Goal: Contribute content: Add original content to the website for others to see

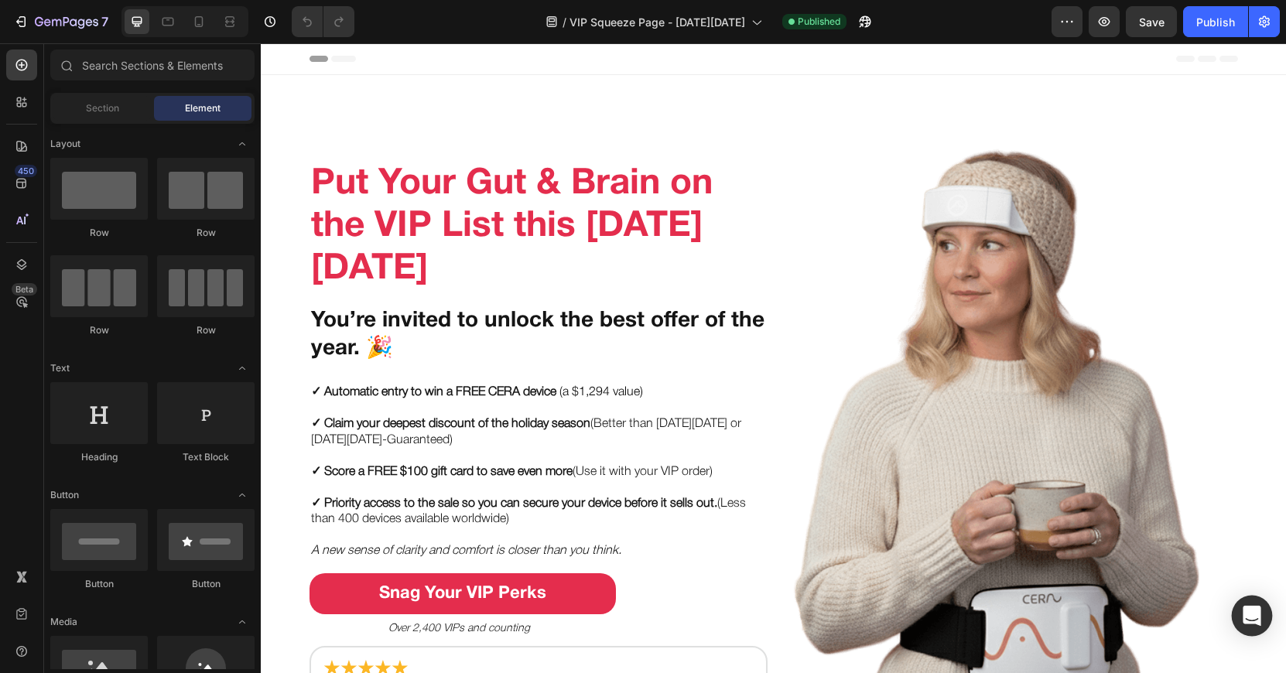
click at [1252, 612] on icon "Open Intercom Messenger" at bounding box center [1251, 616] width 18 height 20
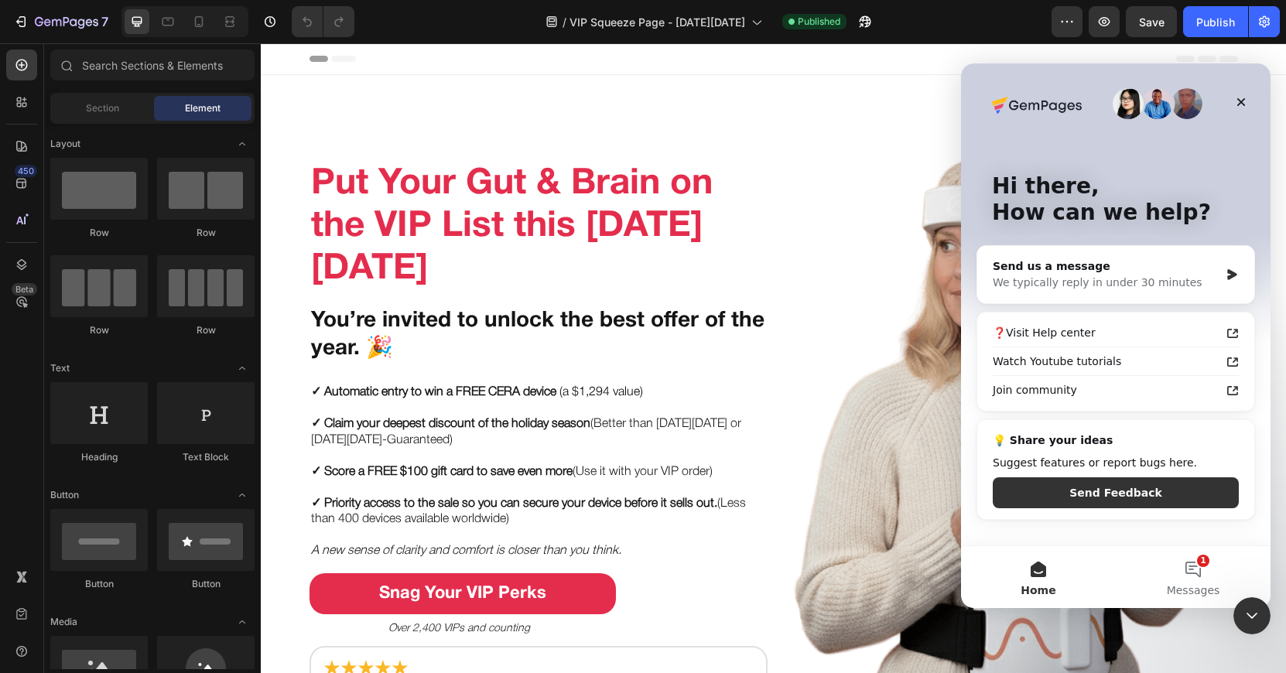
click at [1252, 611] on icon "Close Intercom Messenger" at bounding box center [1251, 615] width 19 height 19
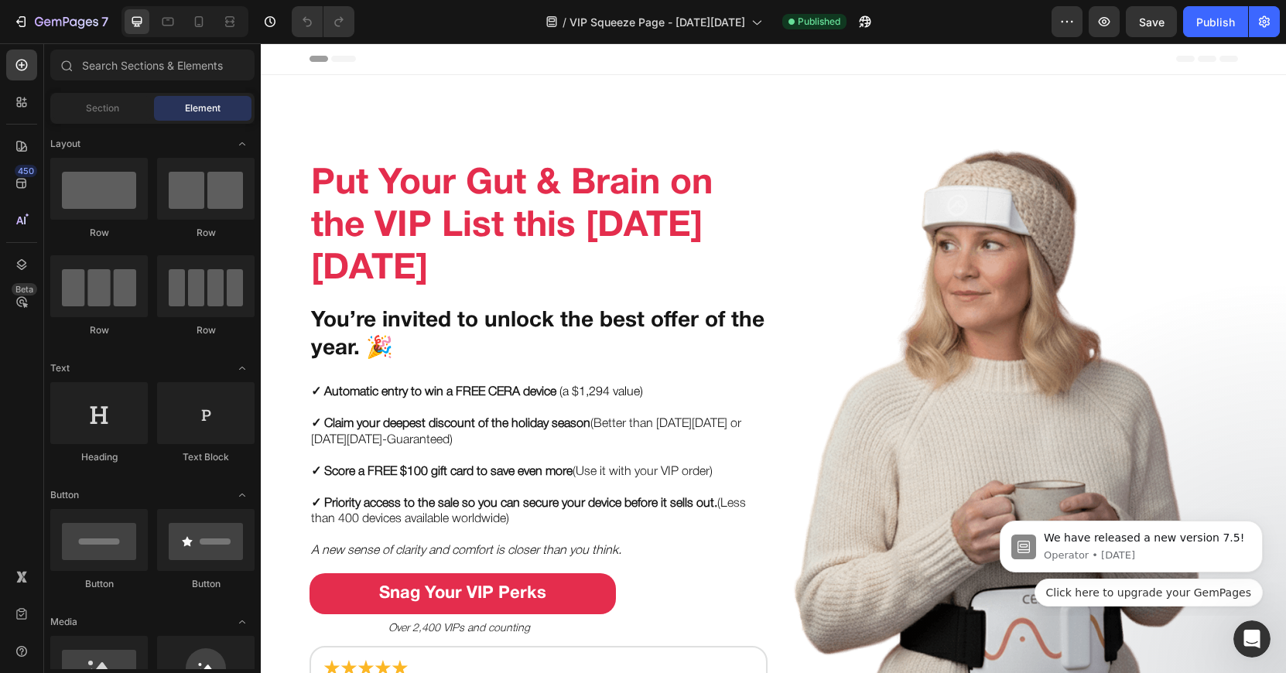
click at [31, 31] on img at bounding box center [15, 15] width 31 height 31
click at [1256, 26] on icon "button" at bounding box center [1263, 21] width 15 height 15
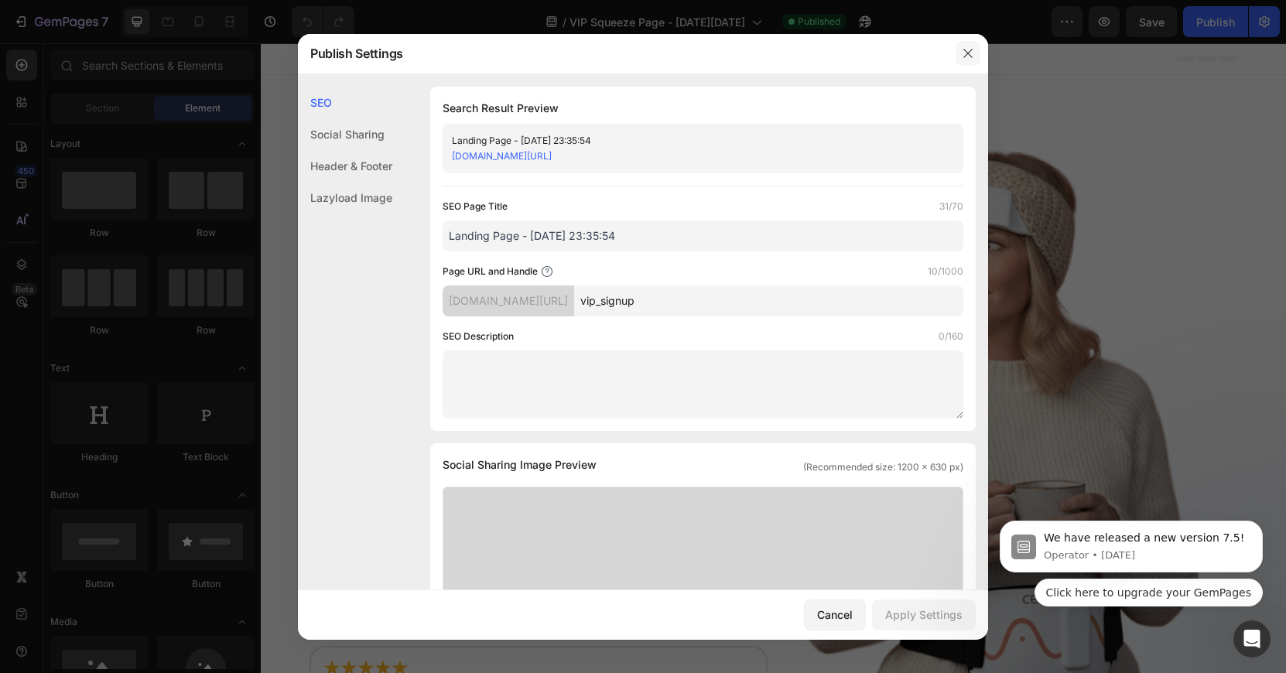
click at [959, 46] on button "button" at bounding box center [967, 53] width 25 height 25
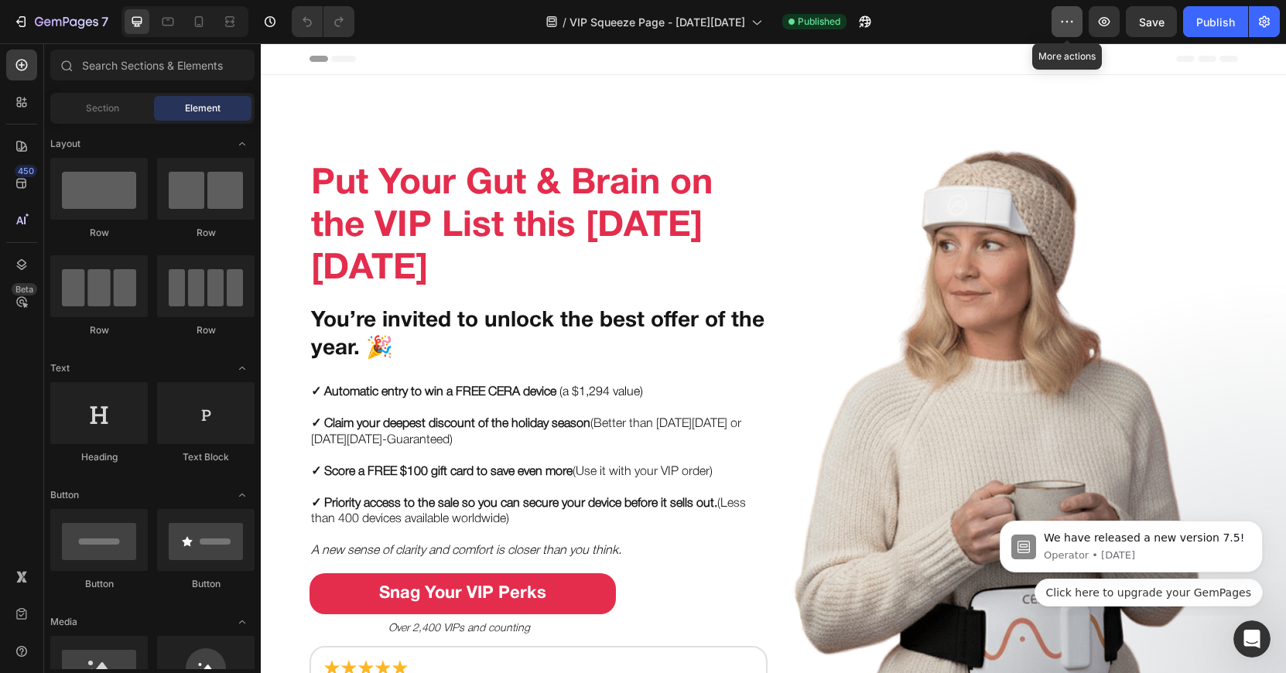
click at [1068, 21] on icon "button" at bounding box center [1066, 21] width 15 height 15
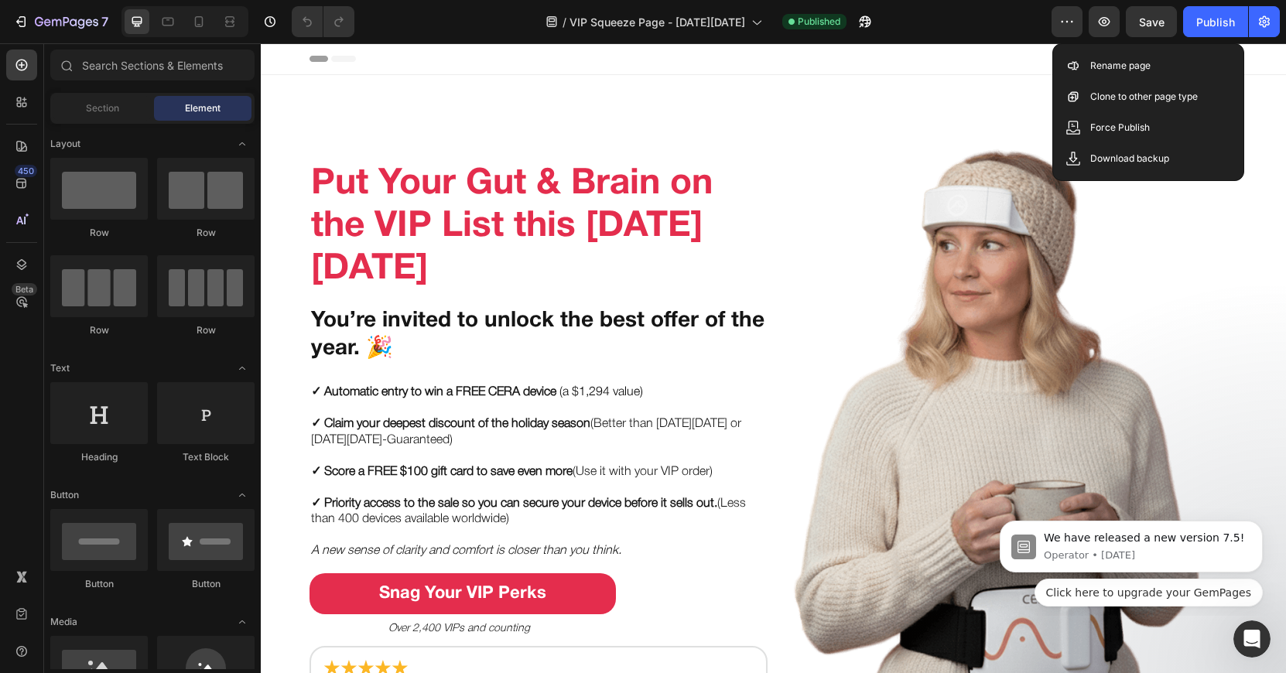
click at [1013, 24] on div "/ VIP Squeeze Page - Black Friday Published" at bounding box center [709, 21] width 685 height 31
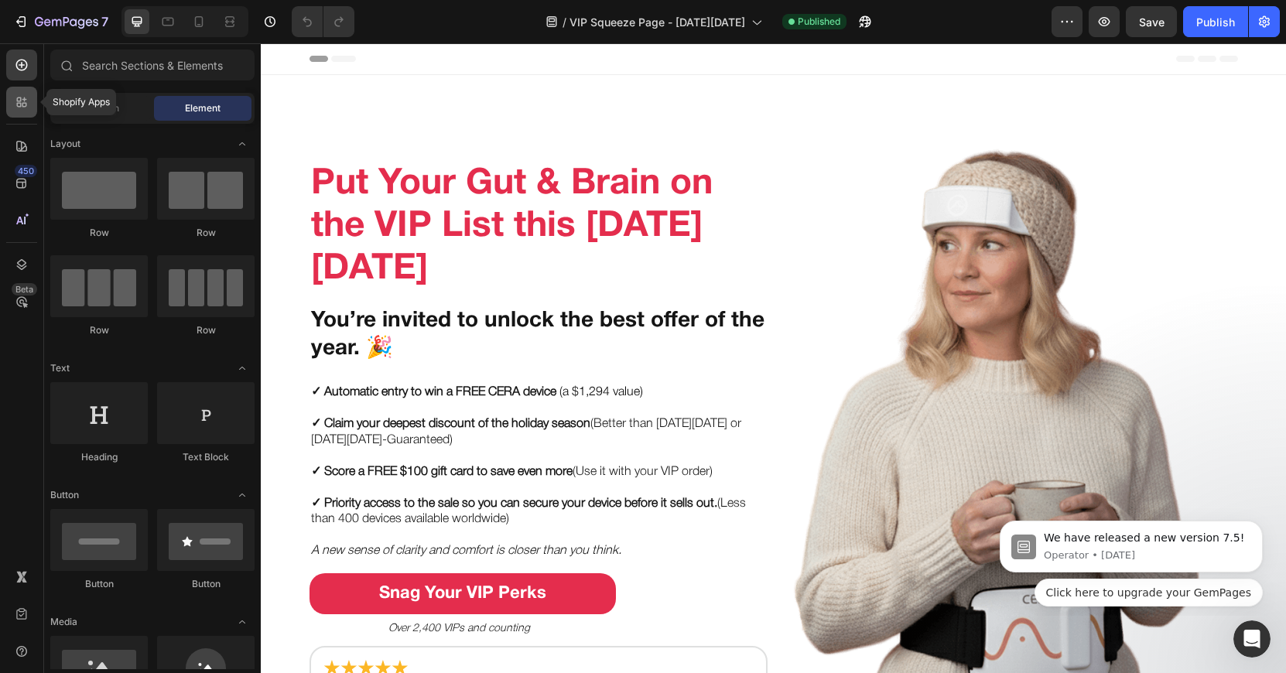
click at [29, 104] on div at bounding box center [21, 102] width 31 height 31
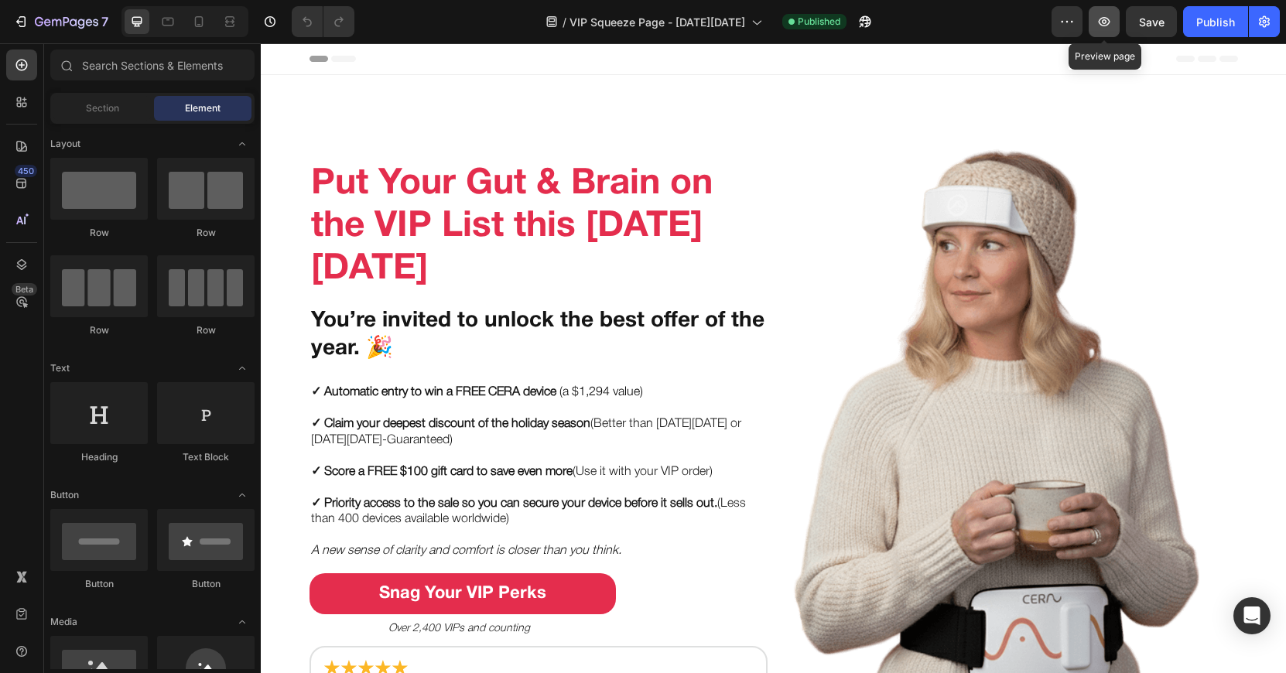
click at [1105, 20] on icon "button" at bounding box center [1103, 21] width 5 height 5
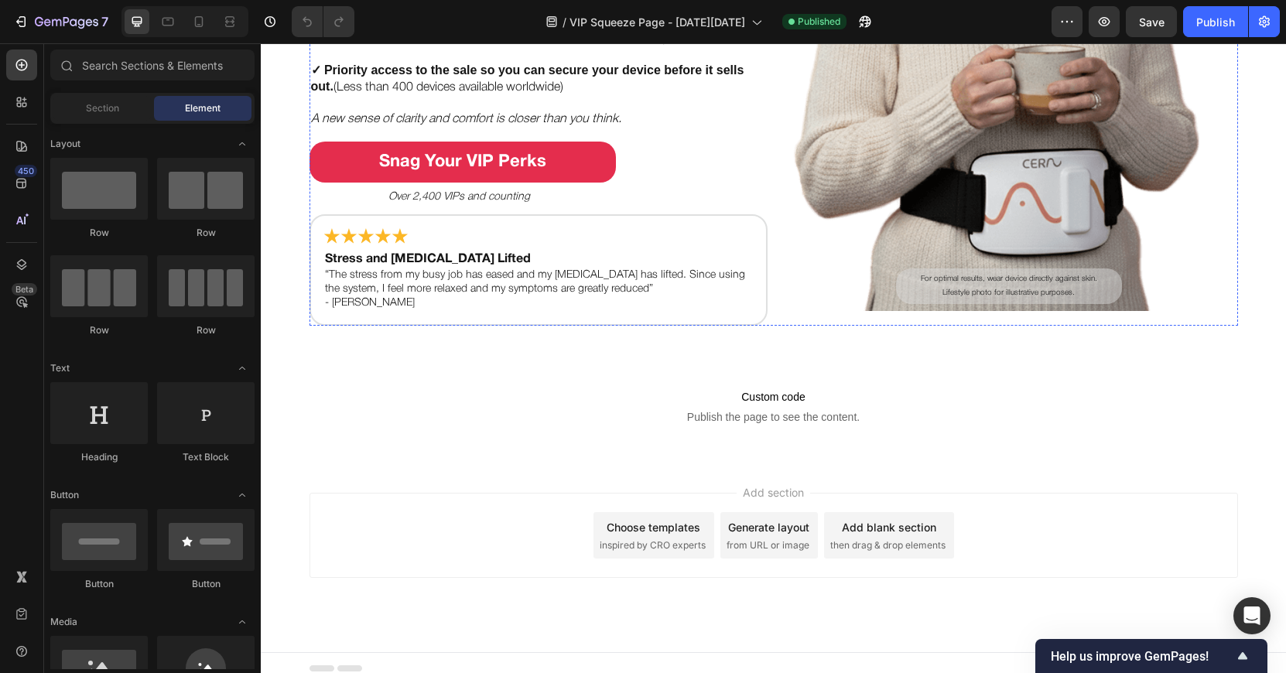
scroll to position [451, 0]
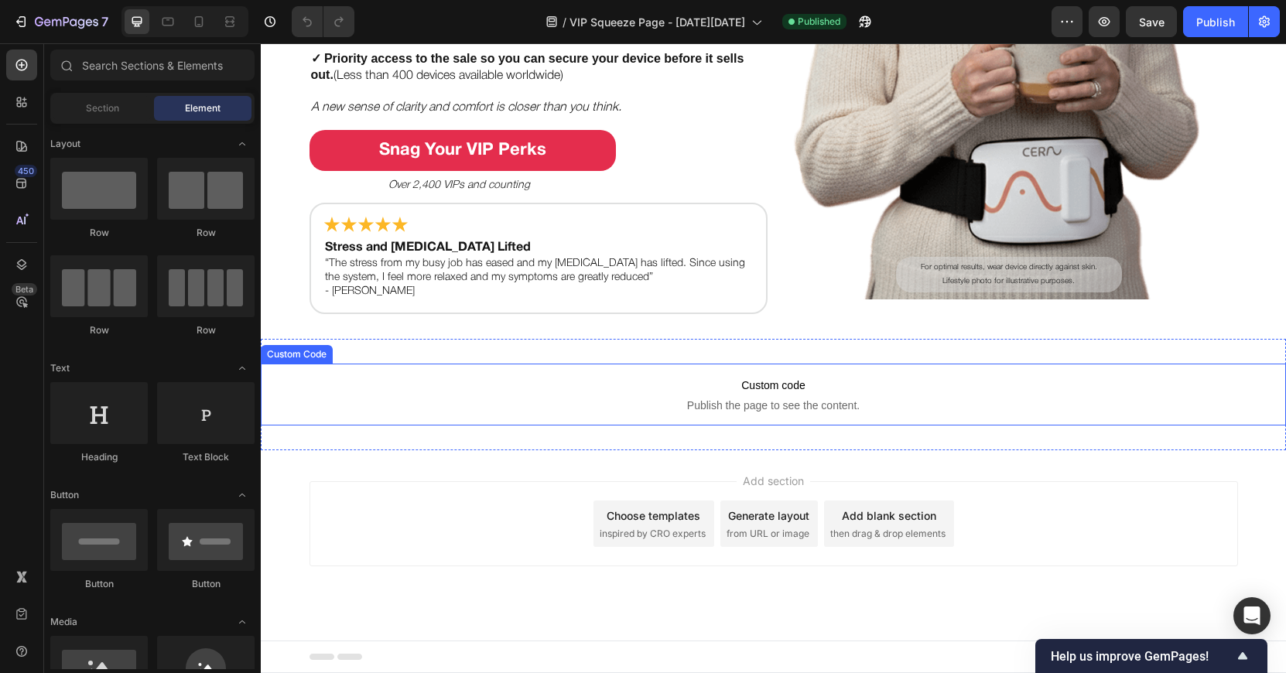
click at [681, 405] on span "Publish the page to see the content." at bounding box center [773, 405] width 1025 height 15
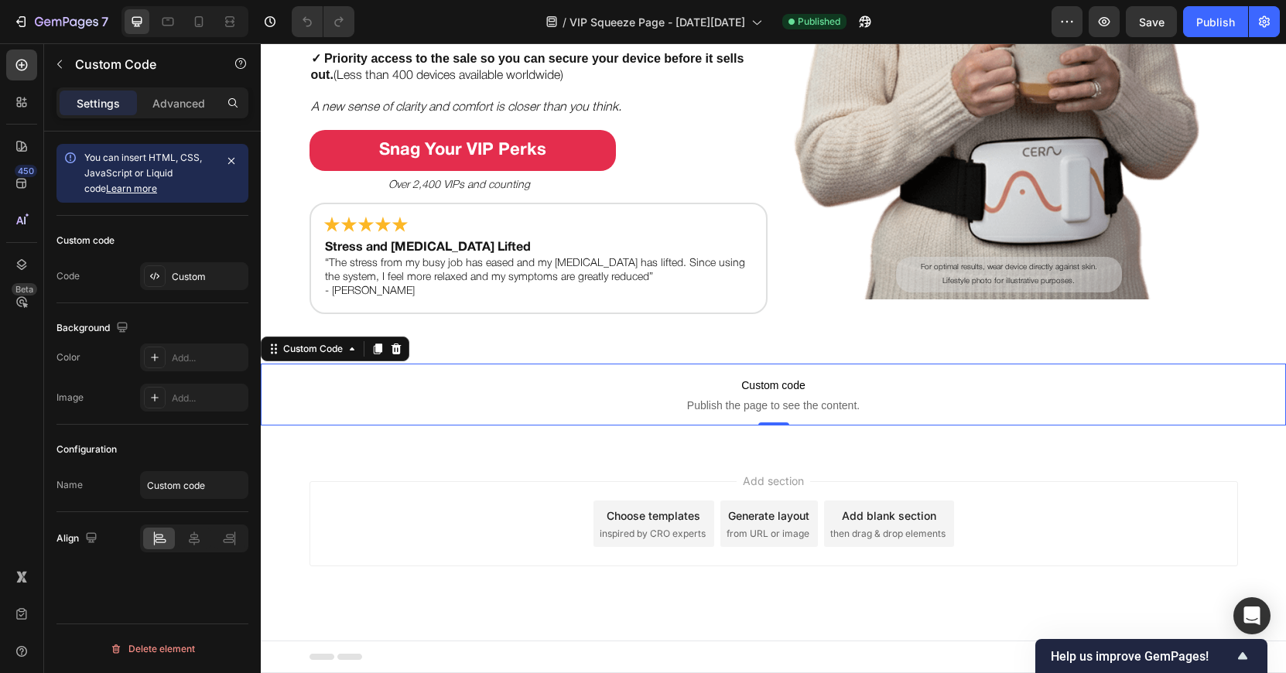
click at [681, 405] on span "Publish the page to see the content." at bounding box center [773, 405] width 1025 height 15
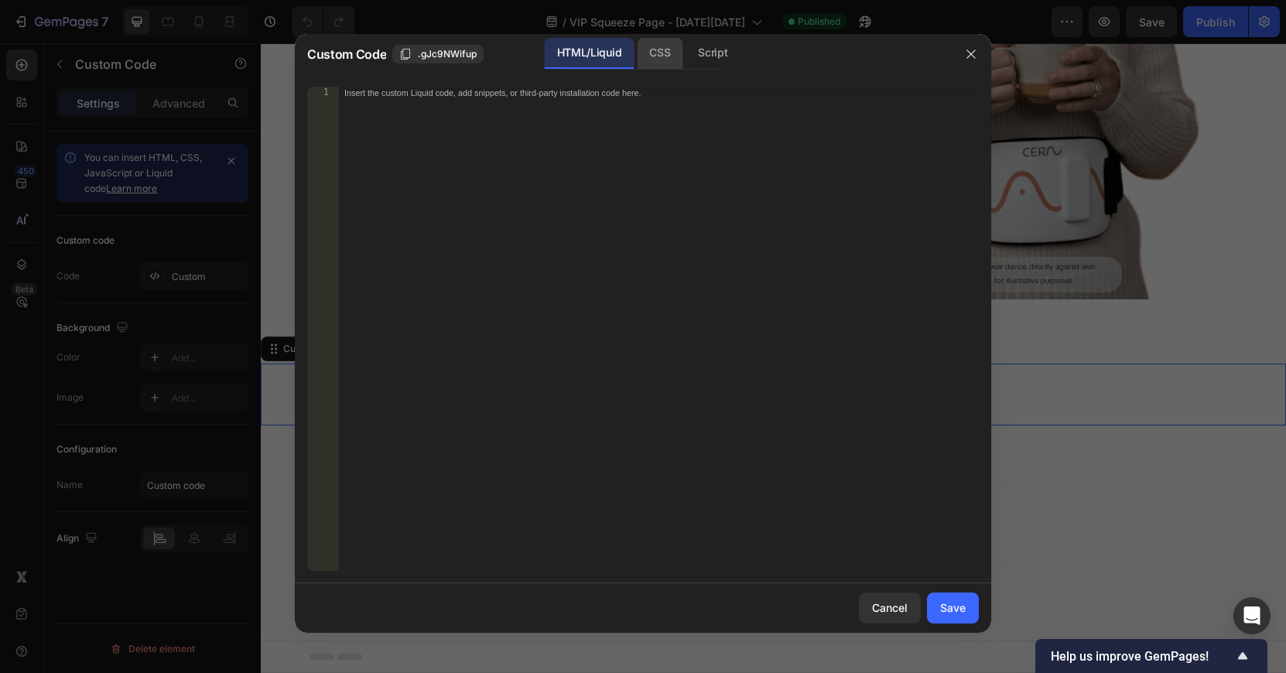
click at [668, 67] on div "CSS" at bounding box center [660, 53] width 46 height 31
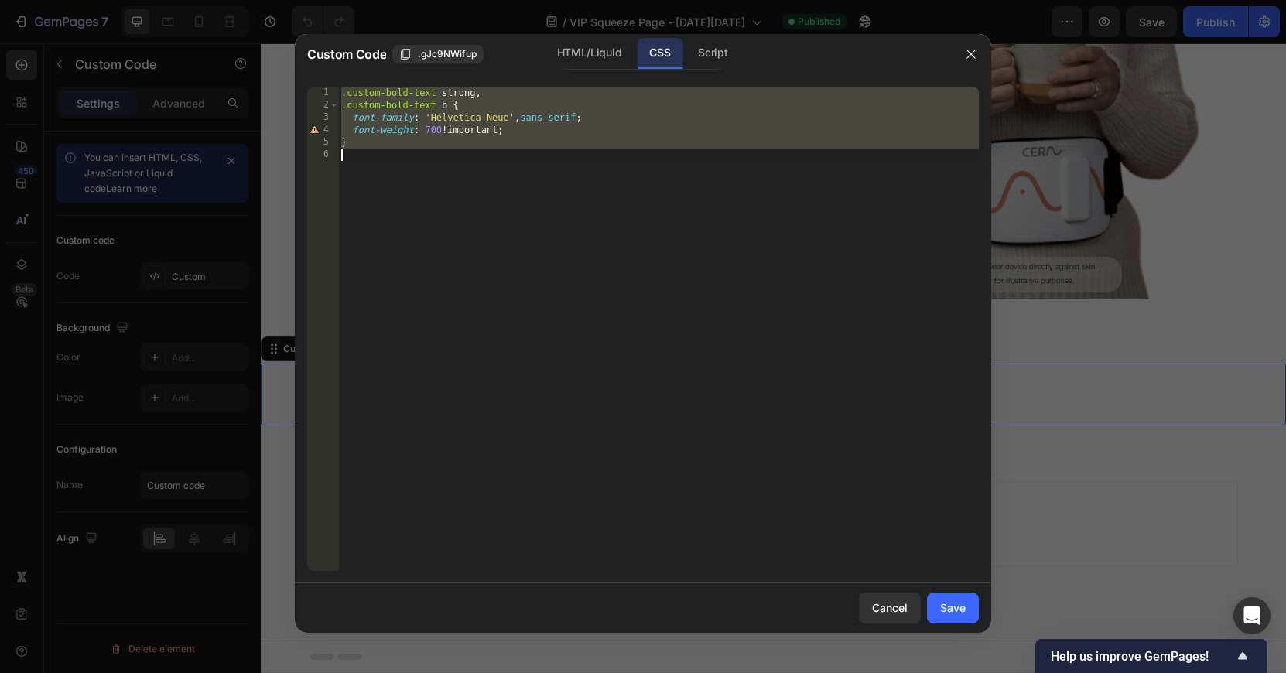
click at [516, 131] on div ".custom-bold-text strong , .custom-bold-text b { font-family : ' Helvetica Neue…" at bounding box center [658, 341] width 640 height 509
type textarea "font-weight: 700 !important;"
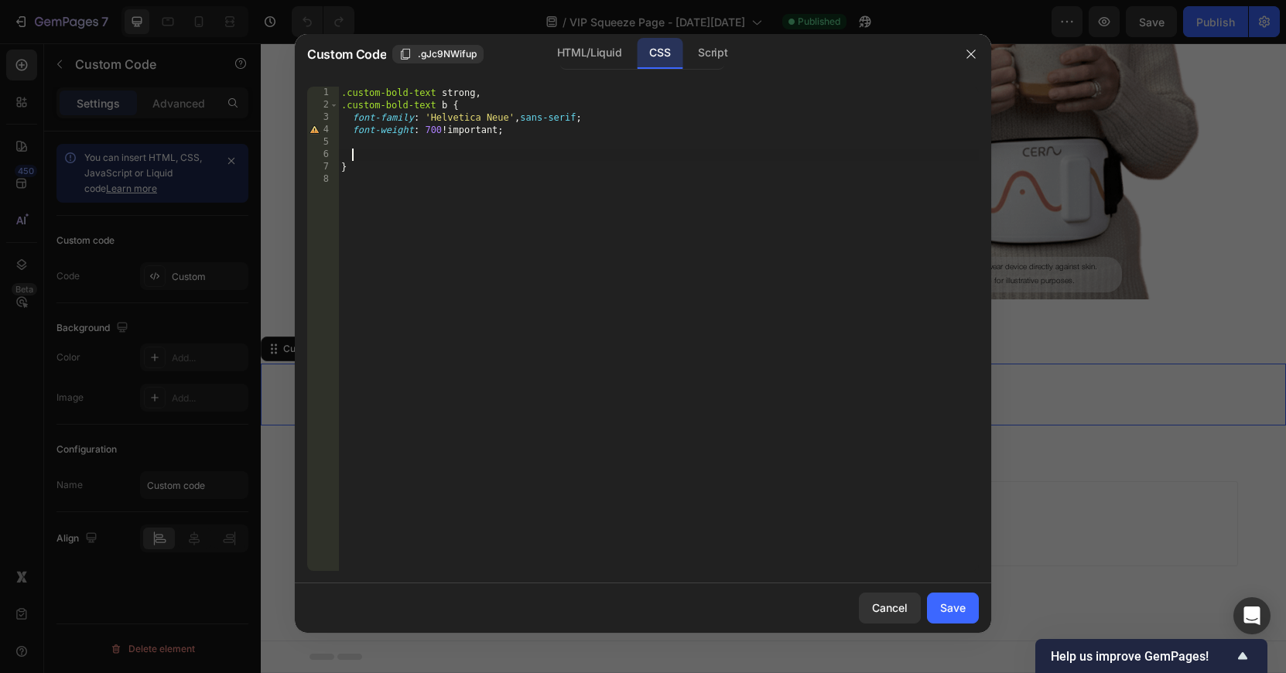
paste textarea "pointer-events: none !important;"
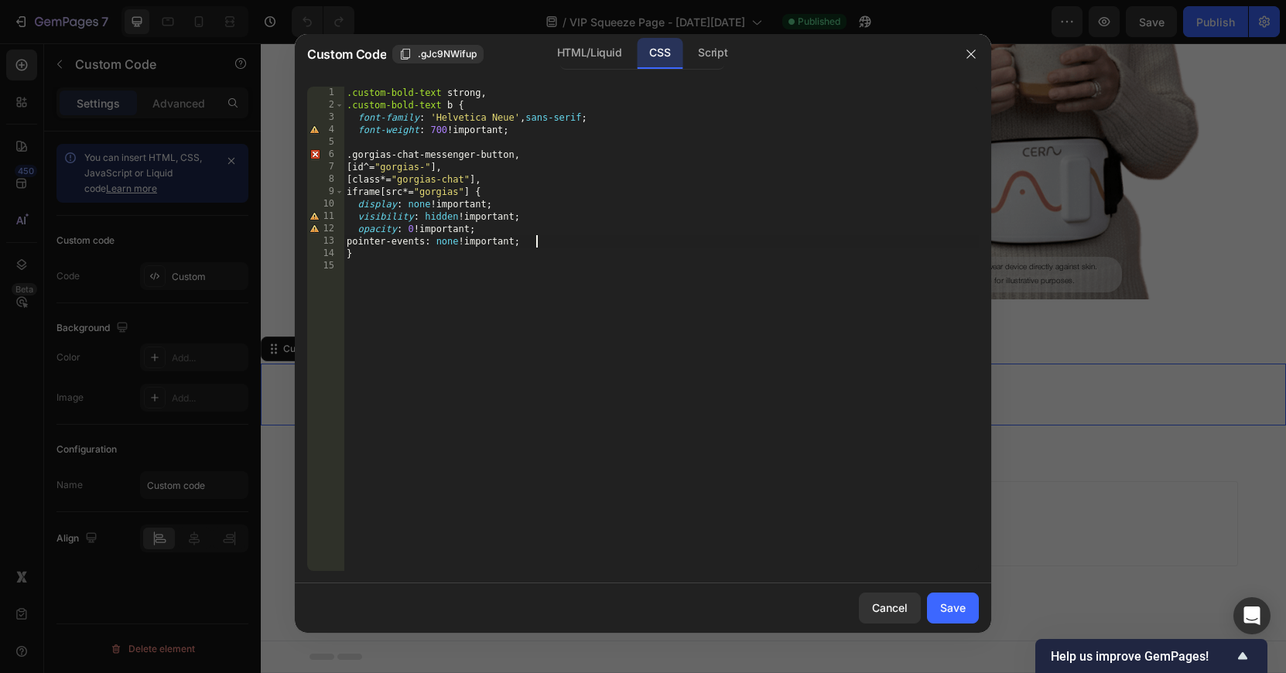
click at [555, 133] on div ".custom-bold-text strong , .custom-bold-text b { font-family : ' Helvetica Neue…" at bounding box center [660, 341] width 635 height 509
type textarea "font-weight: 700 !important;"
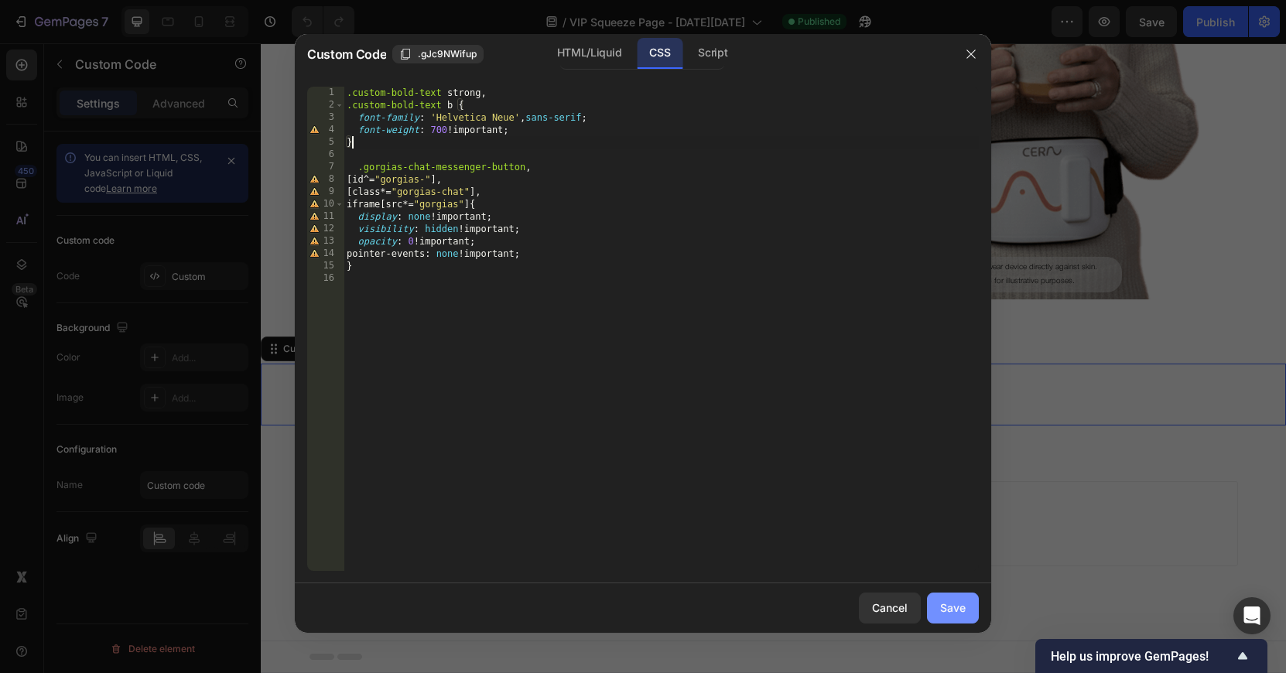
type textarea "}"
click at [944, 594] on button "Save" at bounding box center [953, 608] width 52 height 31
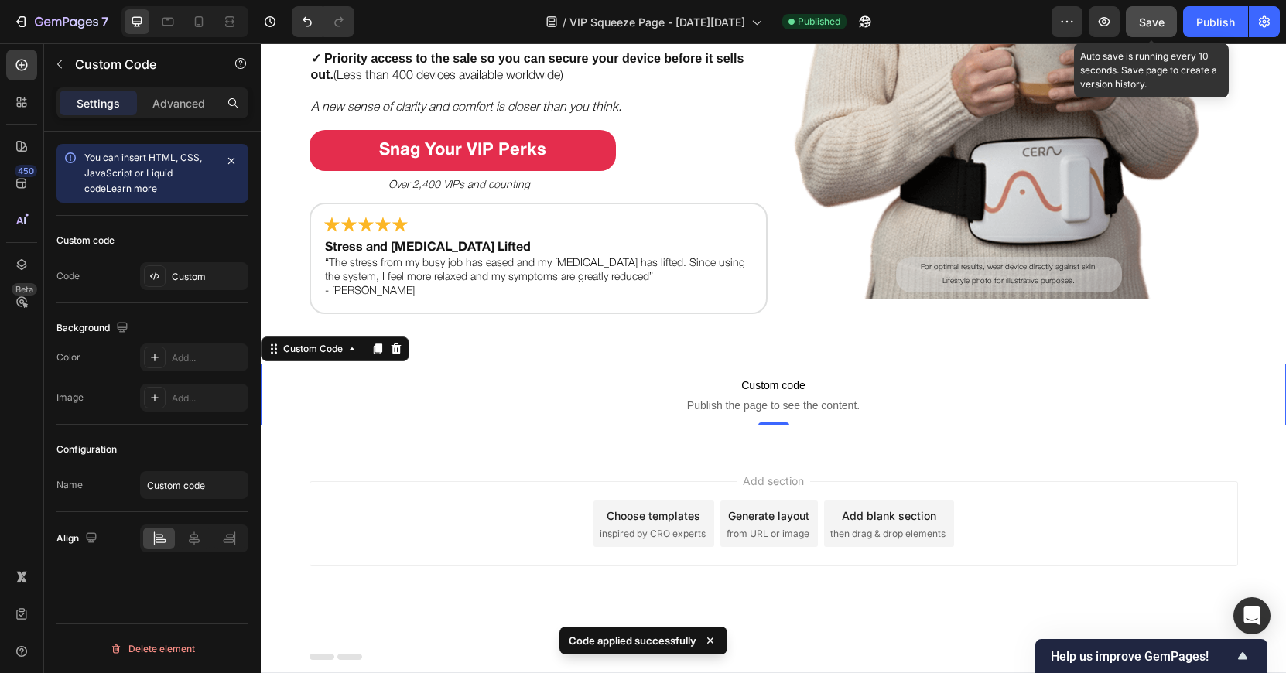
click at [1146, 23] on span "Save" at bounding box center [1152, 21] width 26 height 13
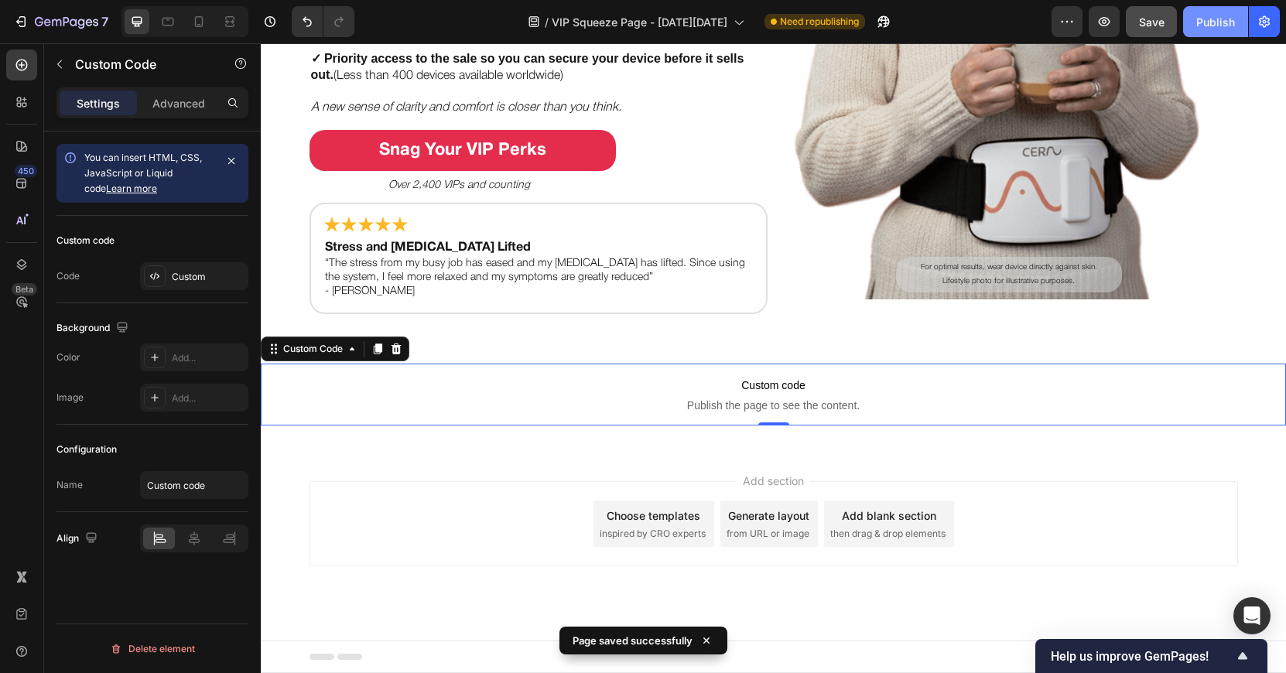
click at [1210, 16] on div "Publish" at bounding box center [1215, 22] width 39 height 16
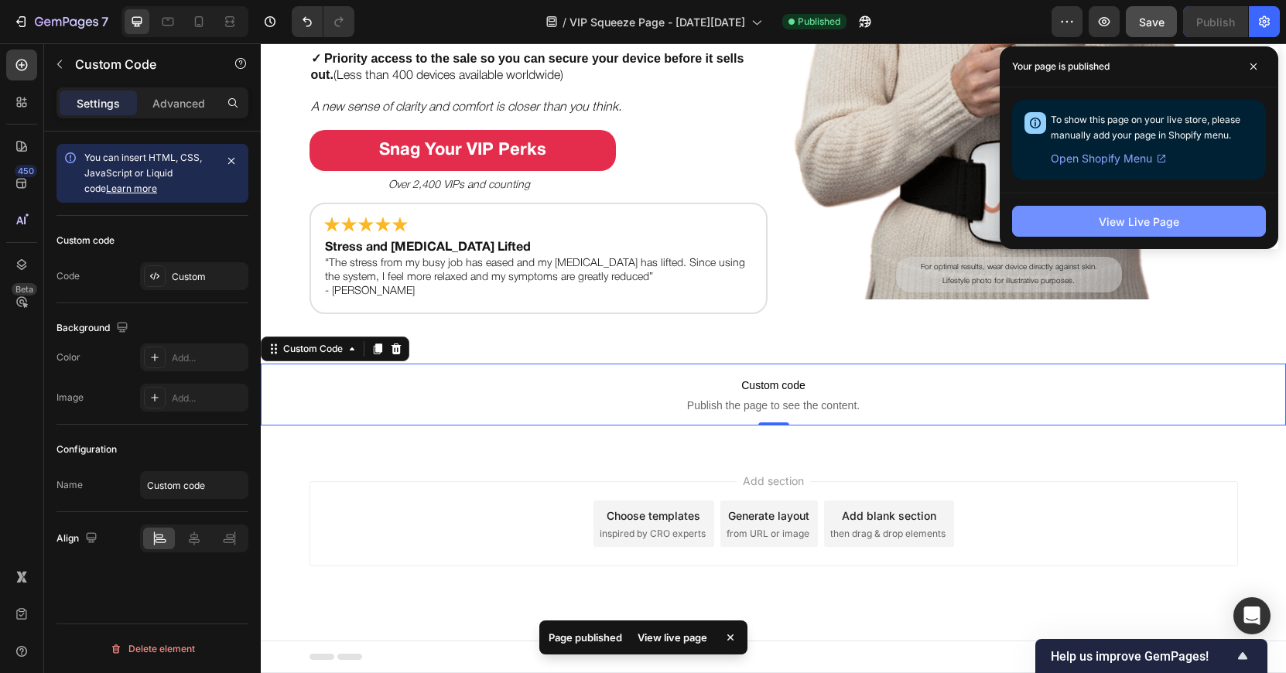
click at [1158, 213] on div "View Live Page" at bounding box center [1138, 221] width 80 height 16
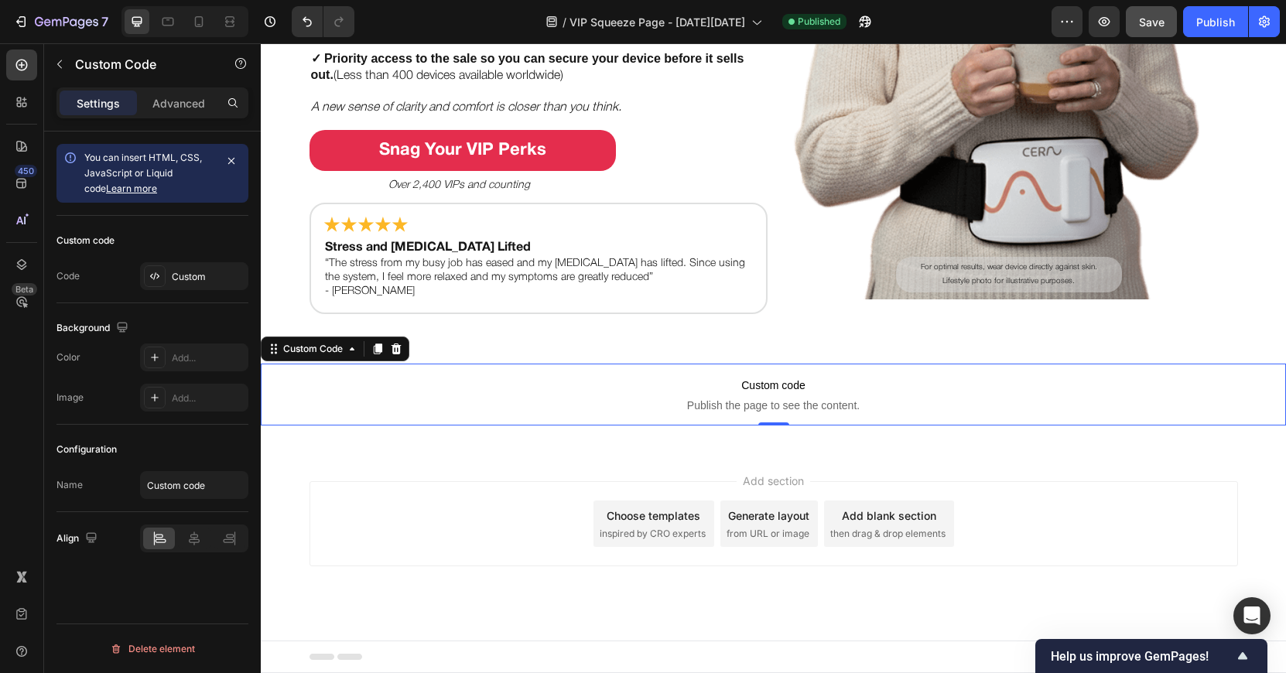
click at [531, 391] on span "Custom code" at bounding box center [773, 385] width 1025 height 19
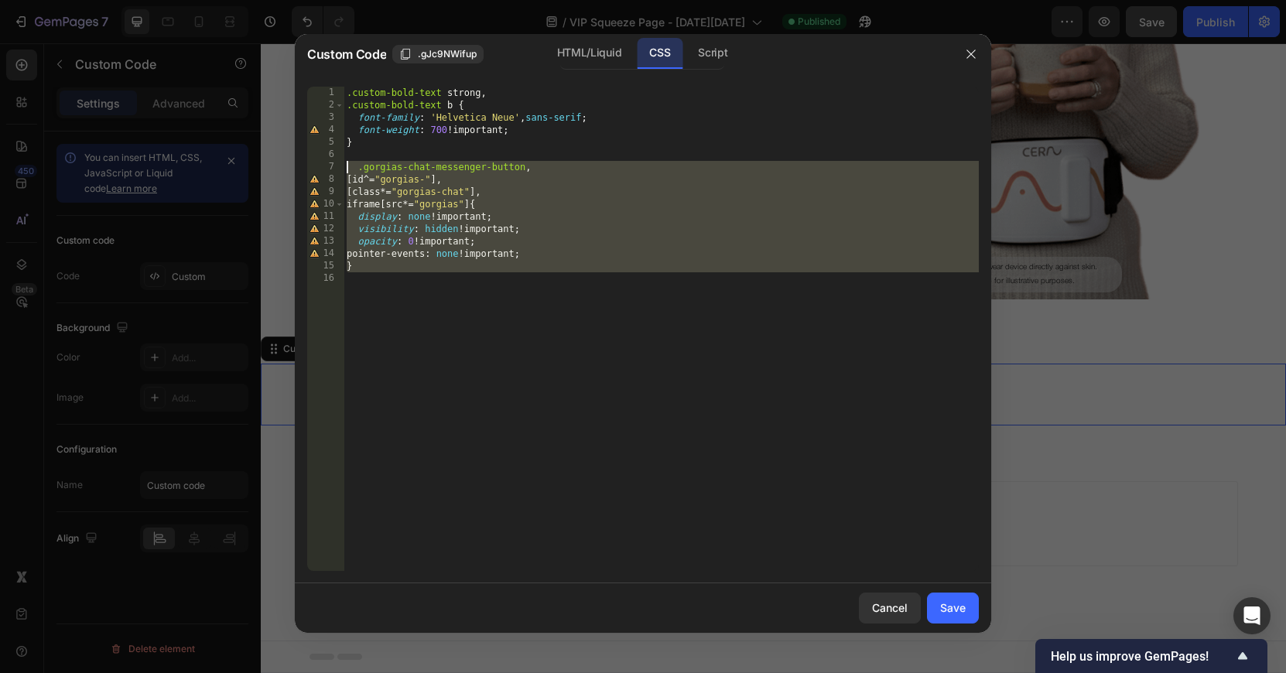
drag, startPoint x: 422, startPoint y: 300, endPoint x: 313, endPoint y: 169, distance: 170.7
click at [313, 169] on div "1 2 3 4 5 6 7 8 9 10 11 12 13 14 15 16 .custom-bold-text strong , .custom-bold-…" at bounding box center [642, 329] width 671 height 484
type textarea ".gorgias-chat-messenger-button, [id^="gorgias-"],"
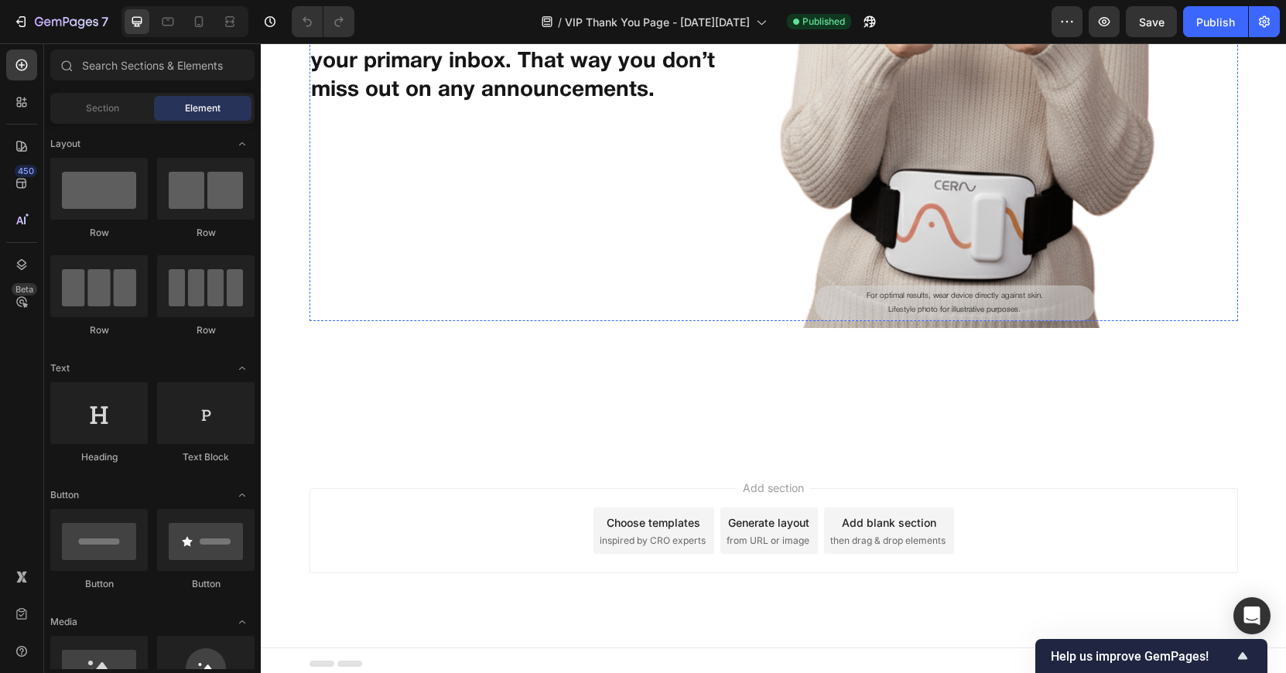
scroll to position [459, 0]
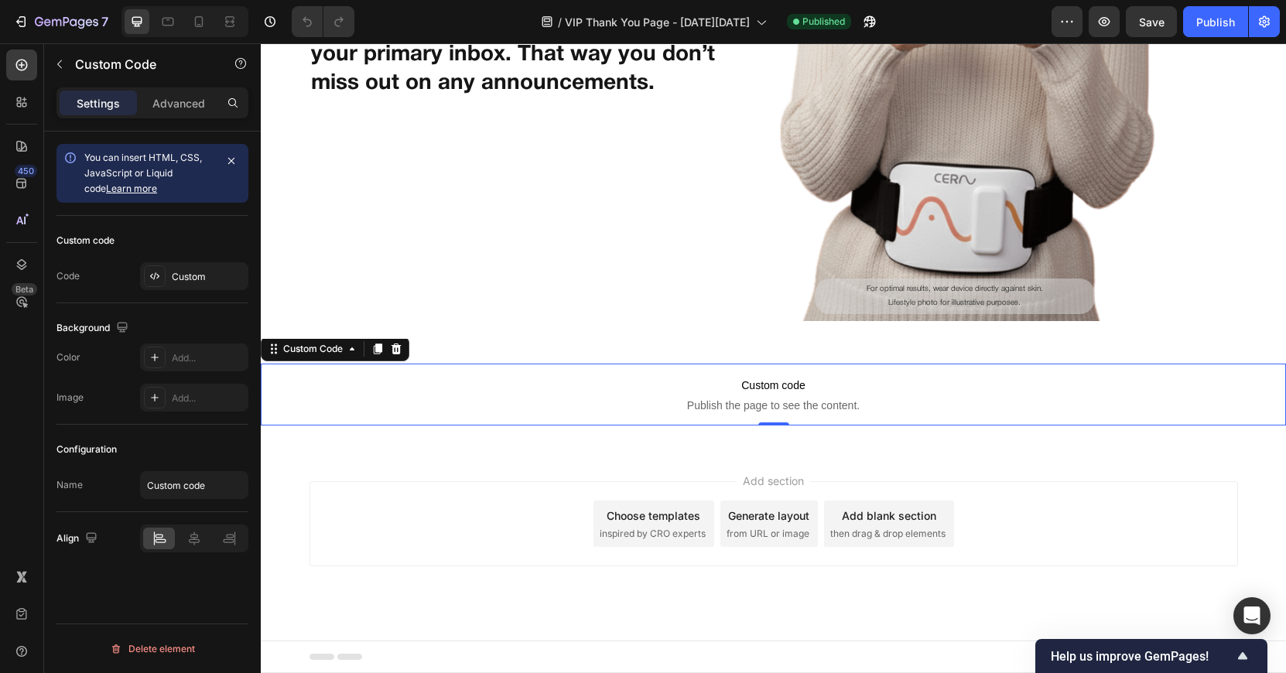
click at [716, 384] on span "Custom code" at bounding box center [773, 385] width 1025 height 19
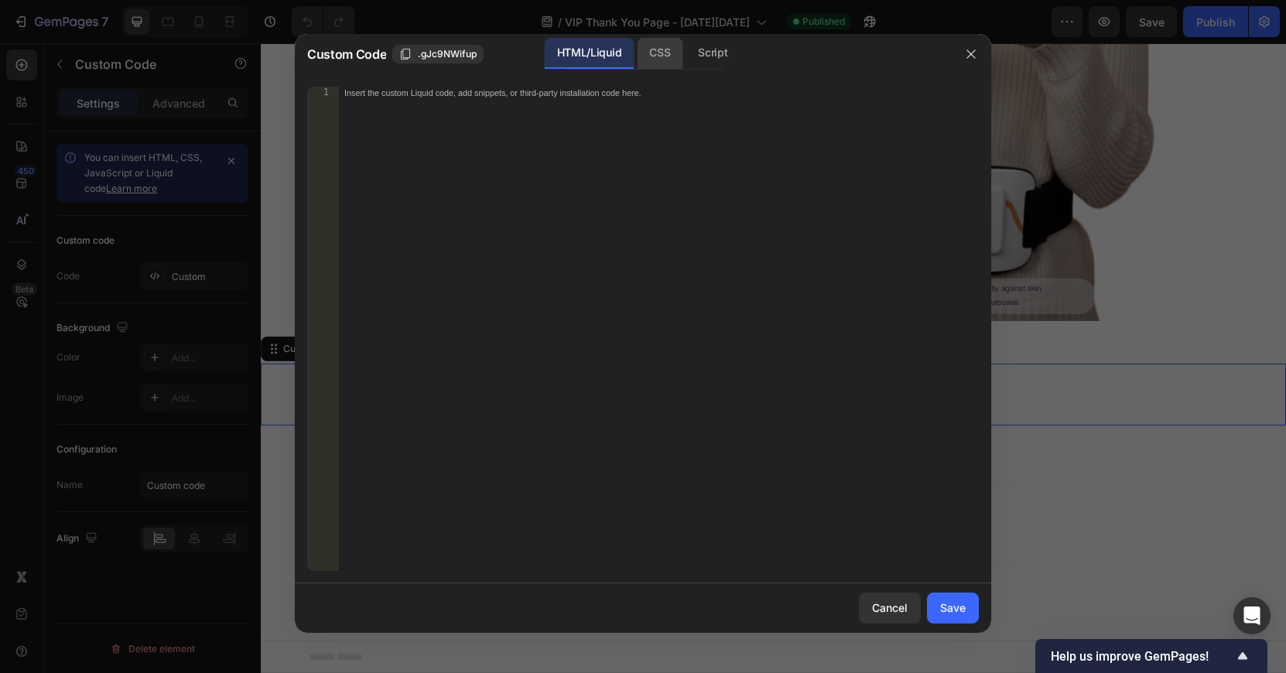
click at [671, 47] on div "CSS" at bounding box center [660, 53] width 46 height 31
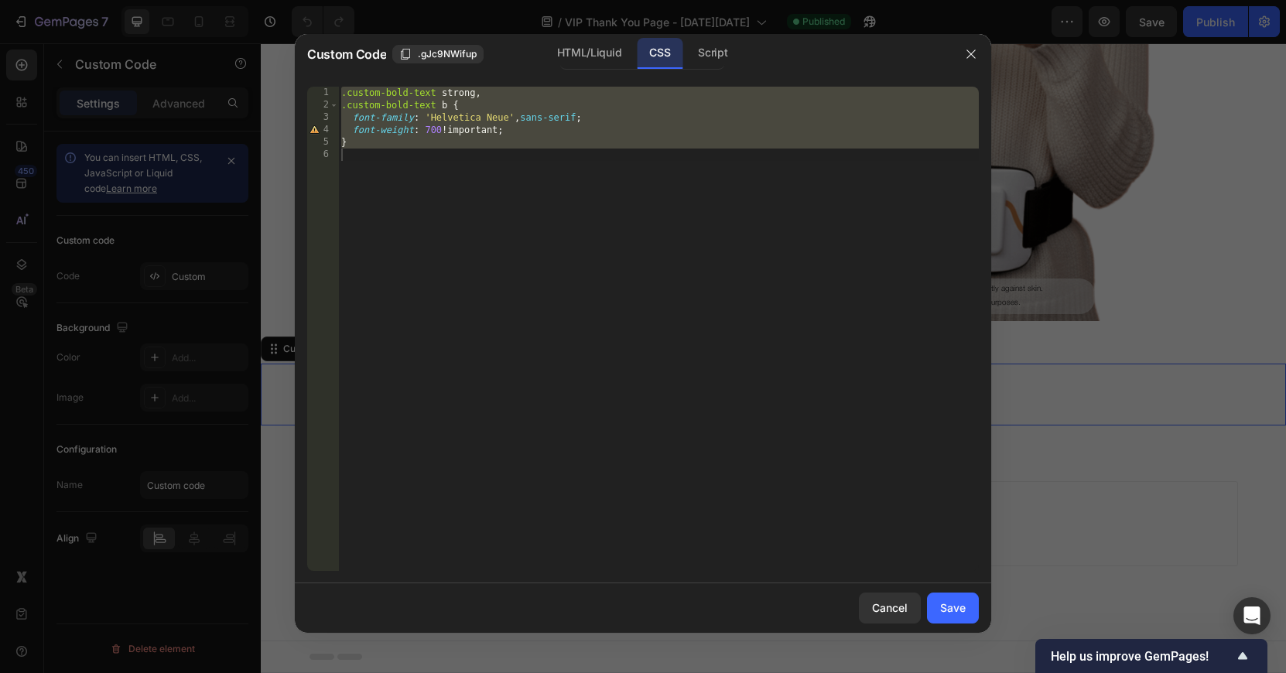
type textarea "}"
click at [504, 179] on div ".custom-bold-text strong , .custom-bold-text b { font-family : ' Helvetica Neue…" at bounding box center [658, 341] width 640 height 509
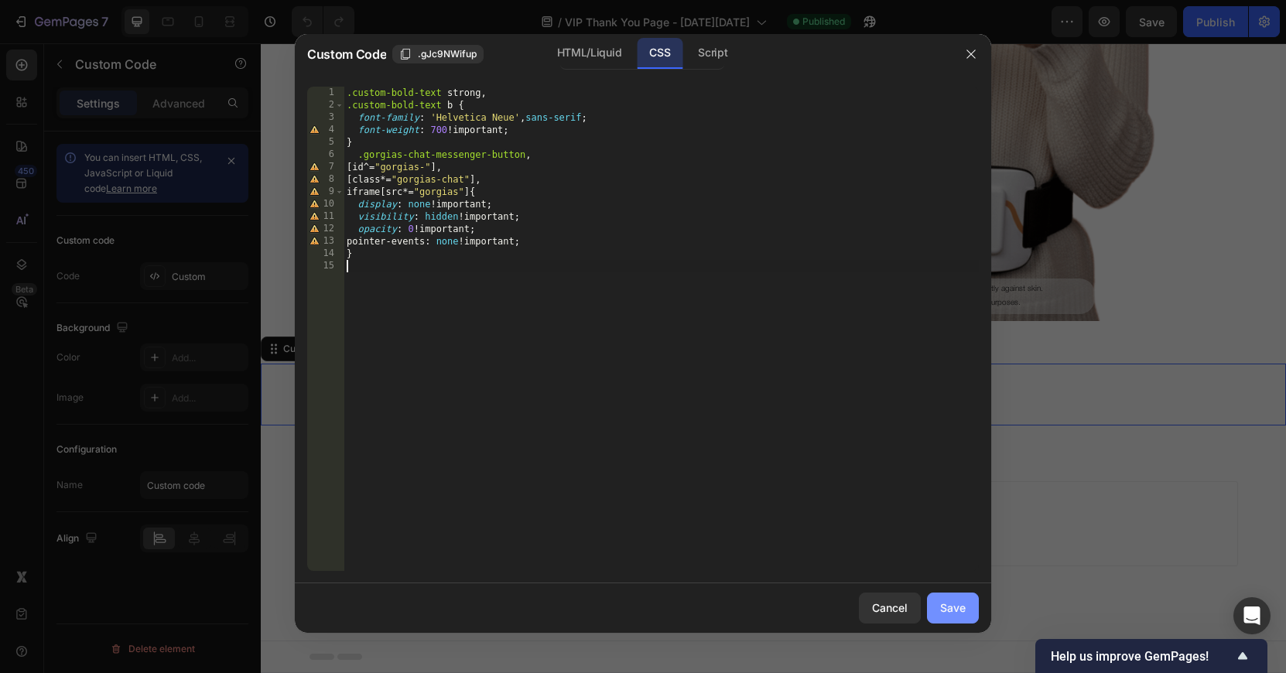
click at [944, 602] on div "Save" at bounding box center [953, 607] width 26 height 16
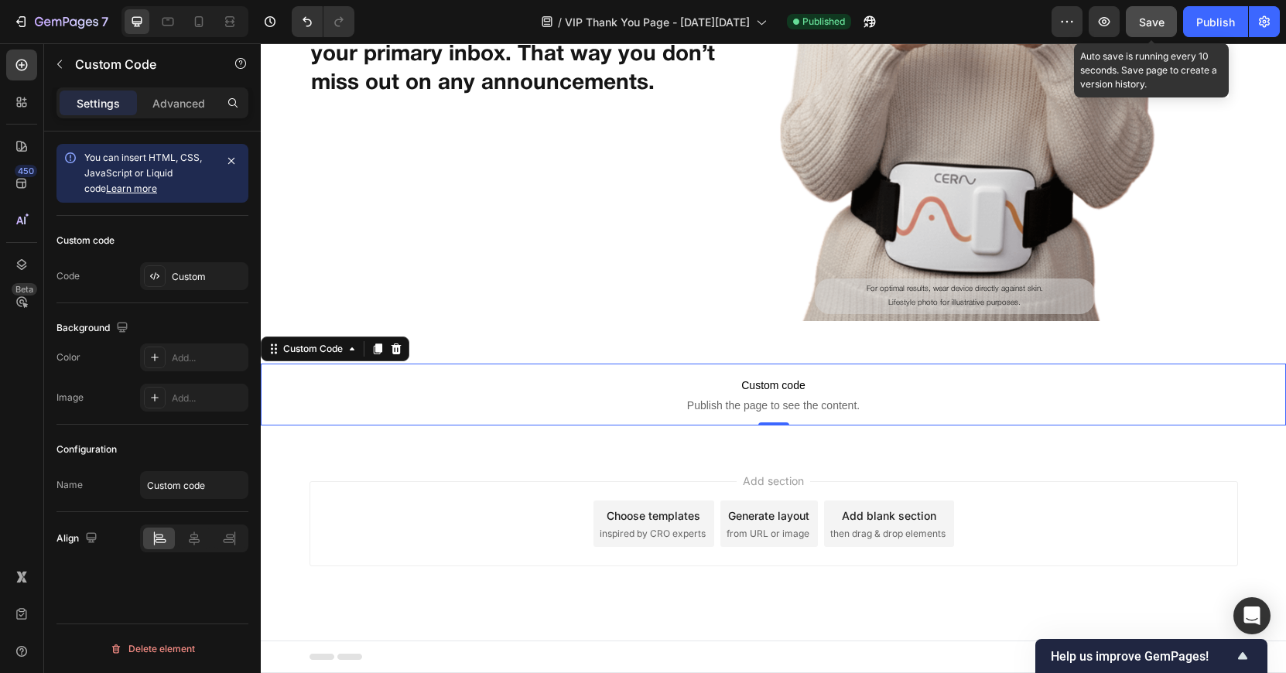
click at [1158, 31] on button "Save" at bounding box center [1150, 21] width 51 height 31
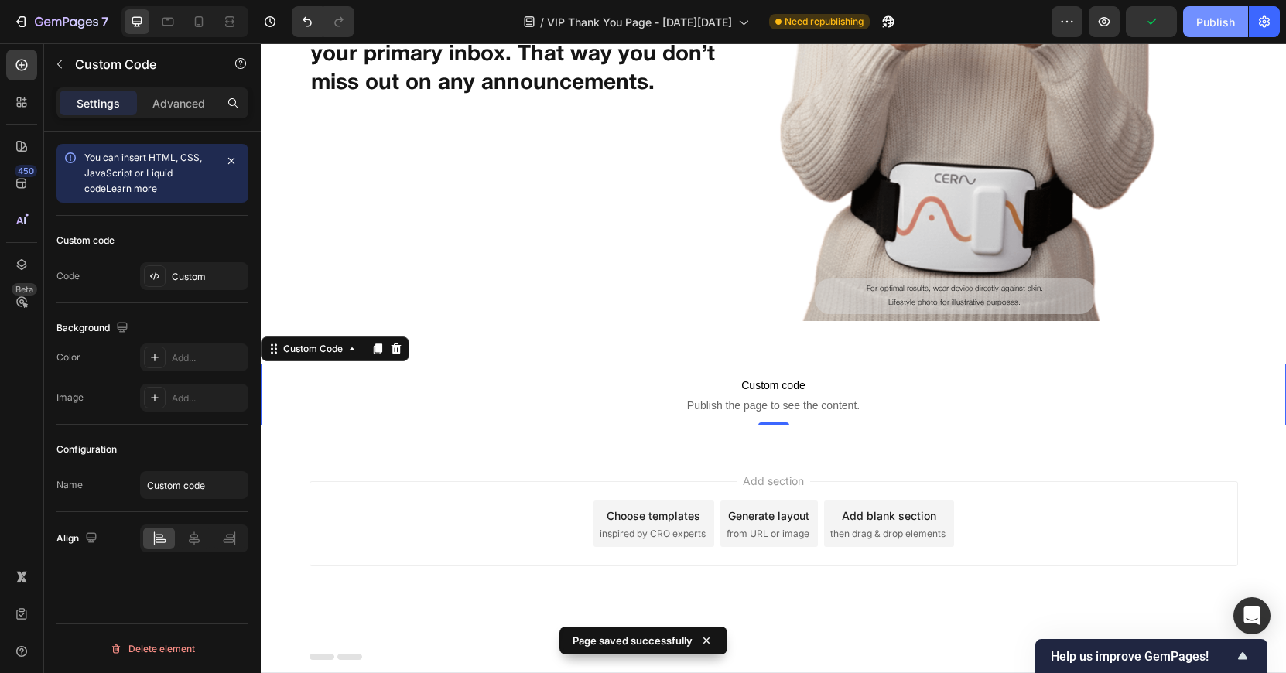
click at [1200, 22] on div "Publish" at bounding box center [1215, 22] width 39 height 16
